Goal: Entertainment & Leisure: Browse casually

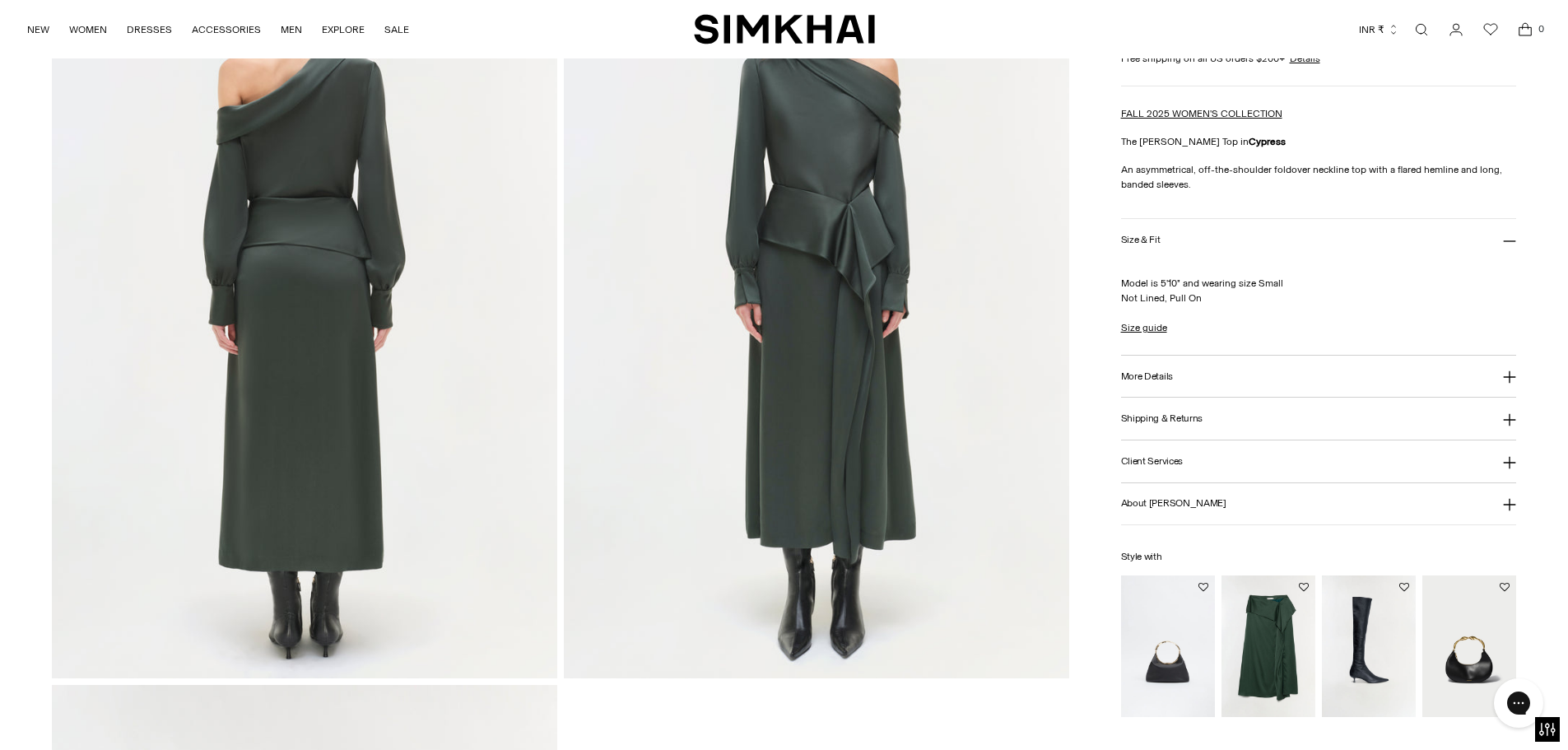
scroll to position [1728, 0]
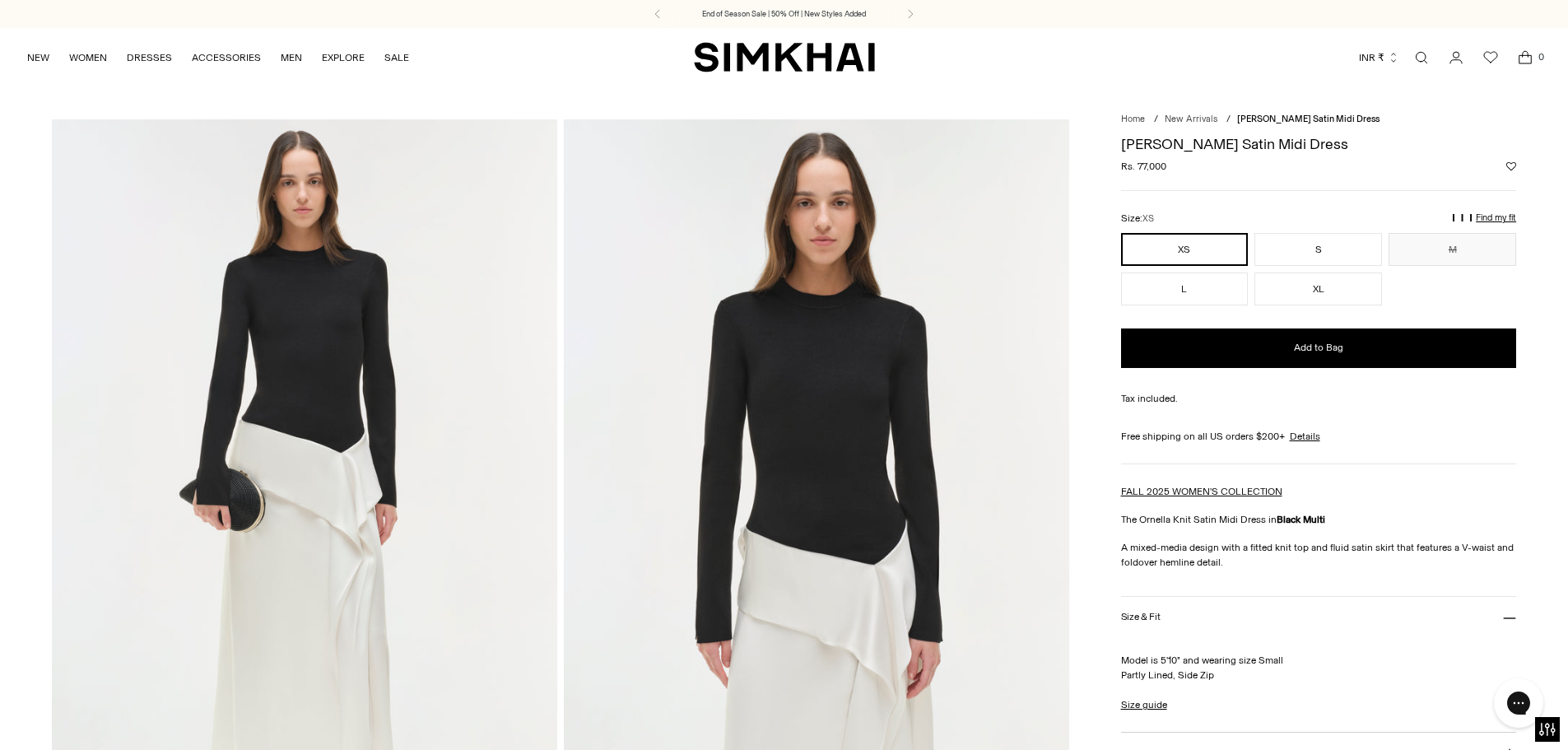
drag, startPoint x: 0, startPoint y: 0, endPoint x: 788, endPoint y: 461, distance: 912.9
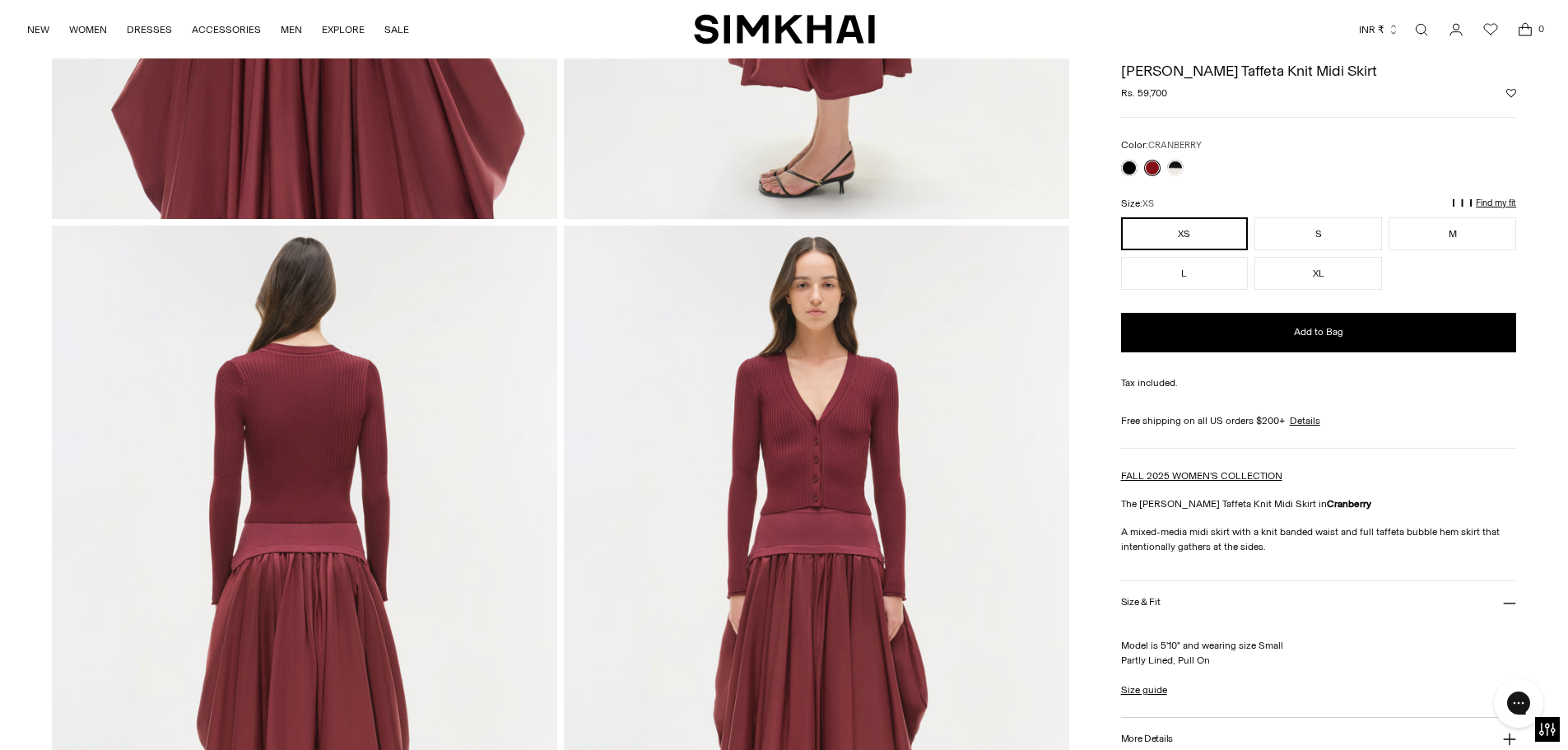
scroll to position [1234, 0]
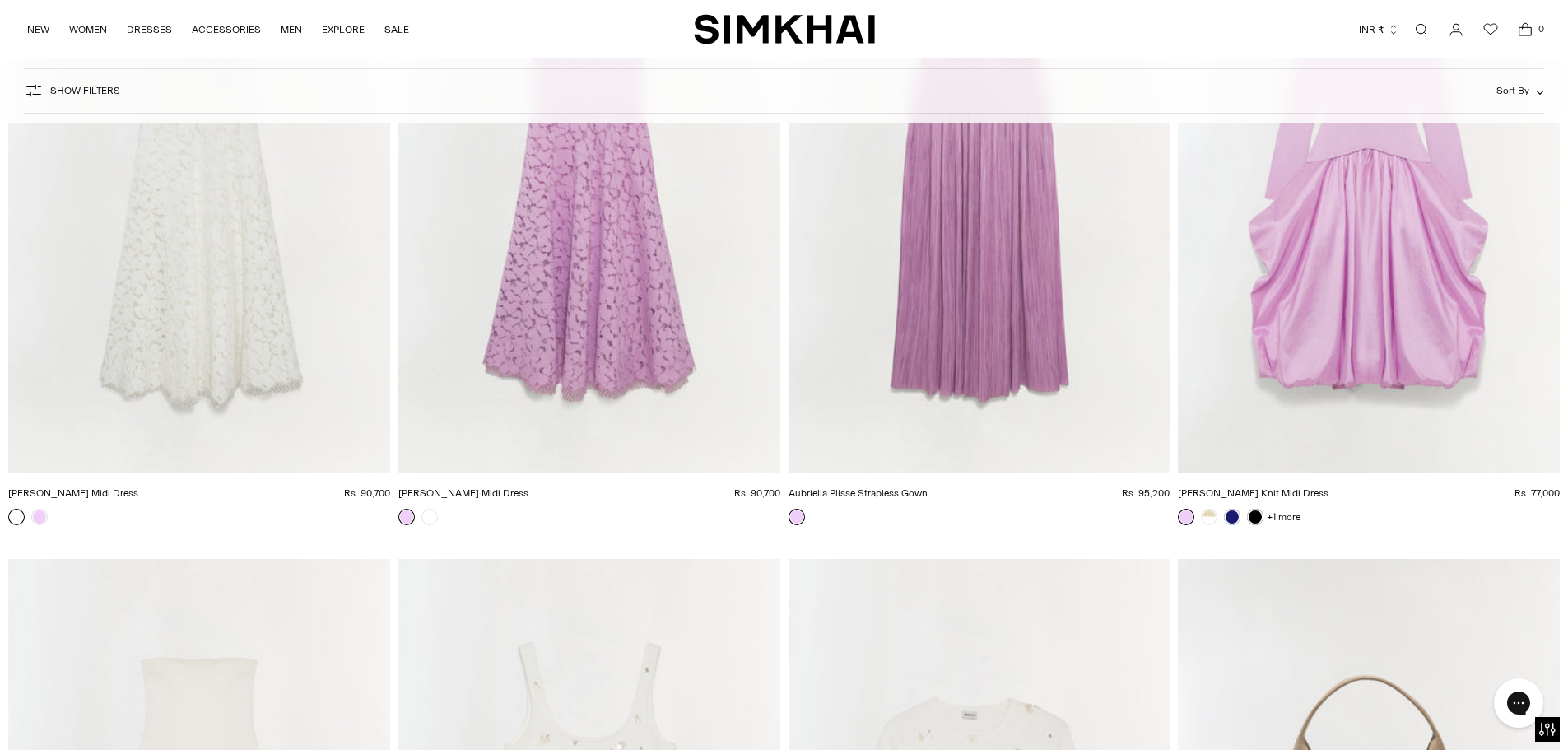
scroll to position [41470, 0]
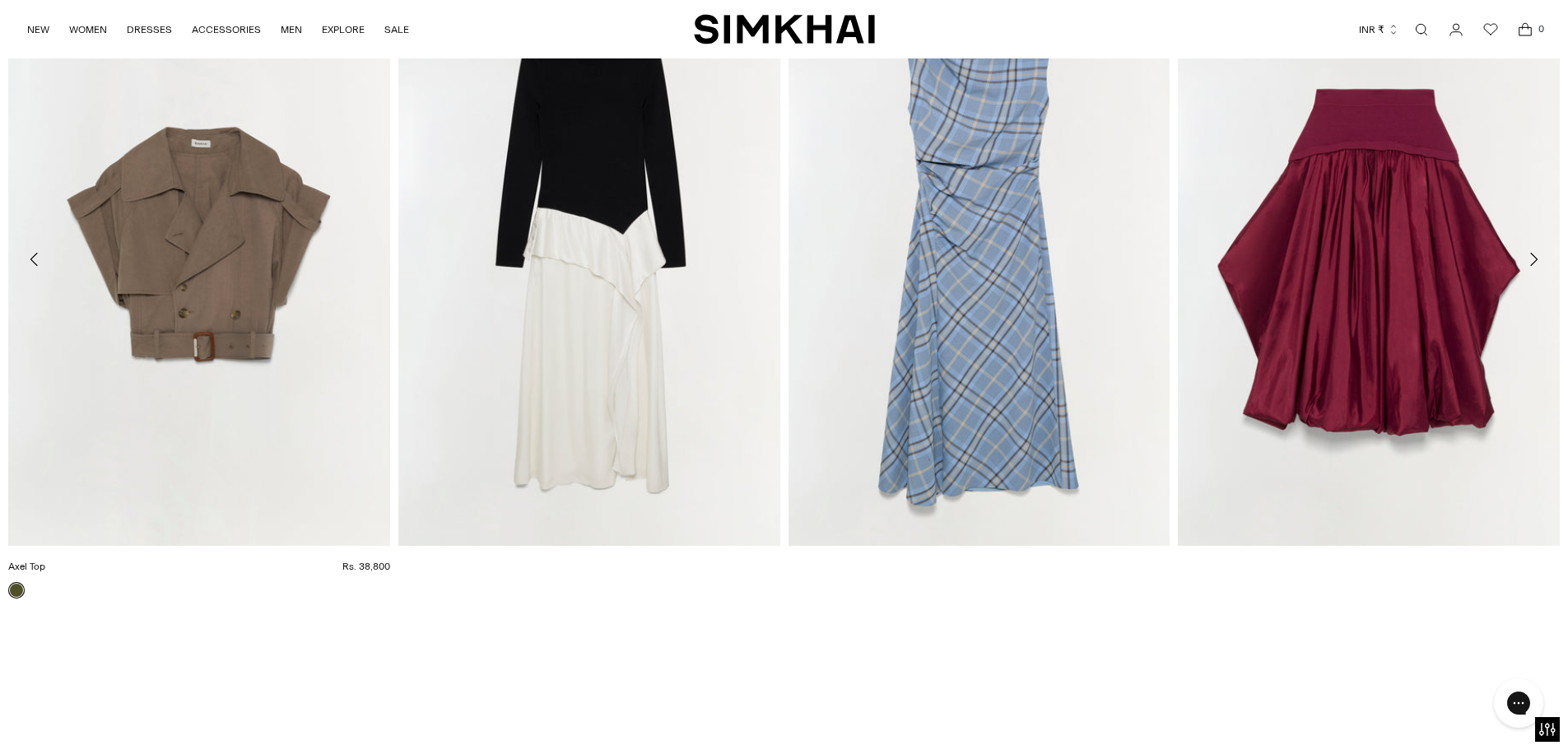
scroll to position [2550, 0]
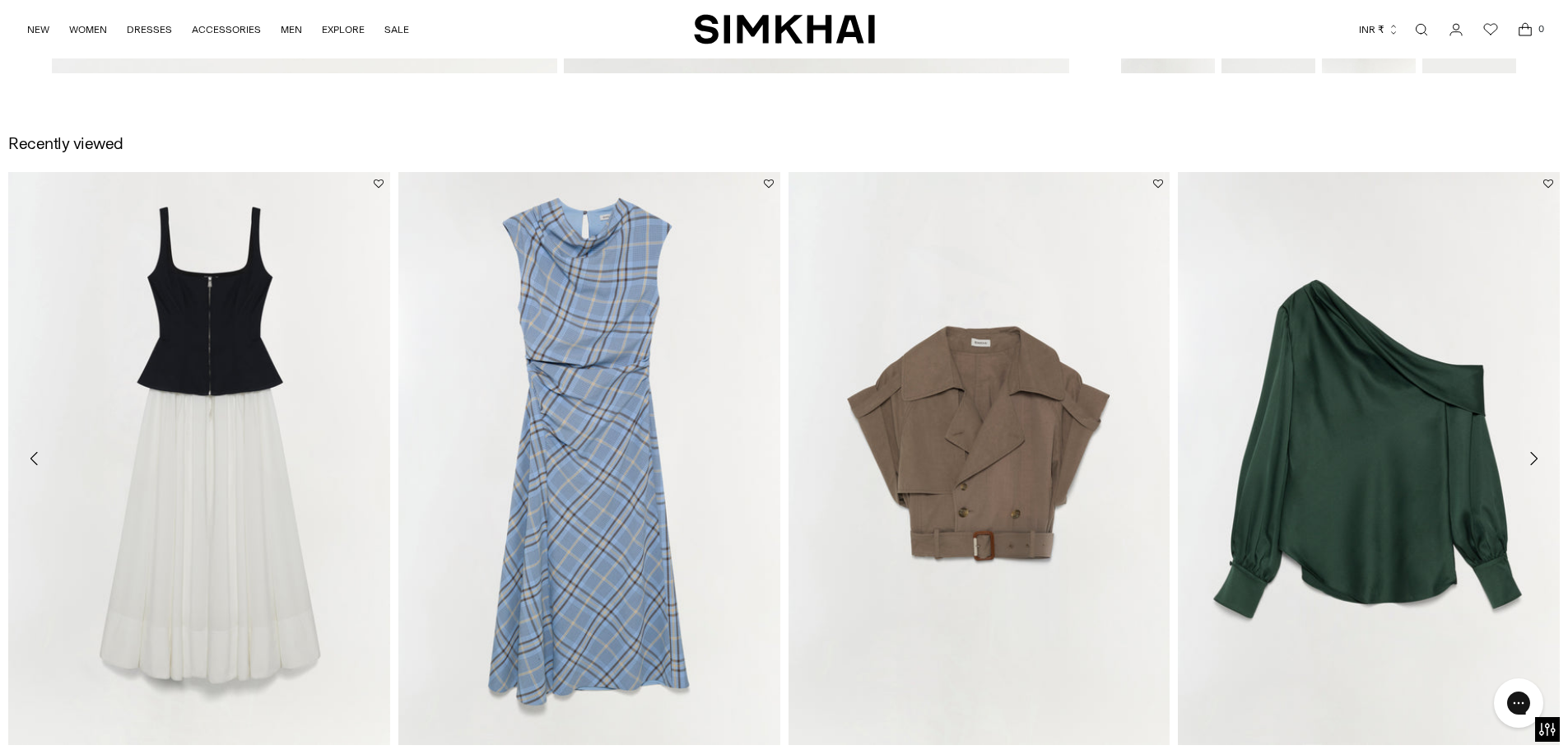
scroll to position [2222, 0]
